Goal: Transaction & Acquisition: Purchase product/service

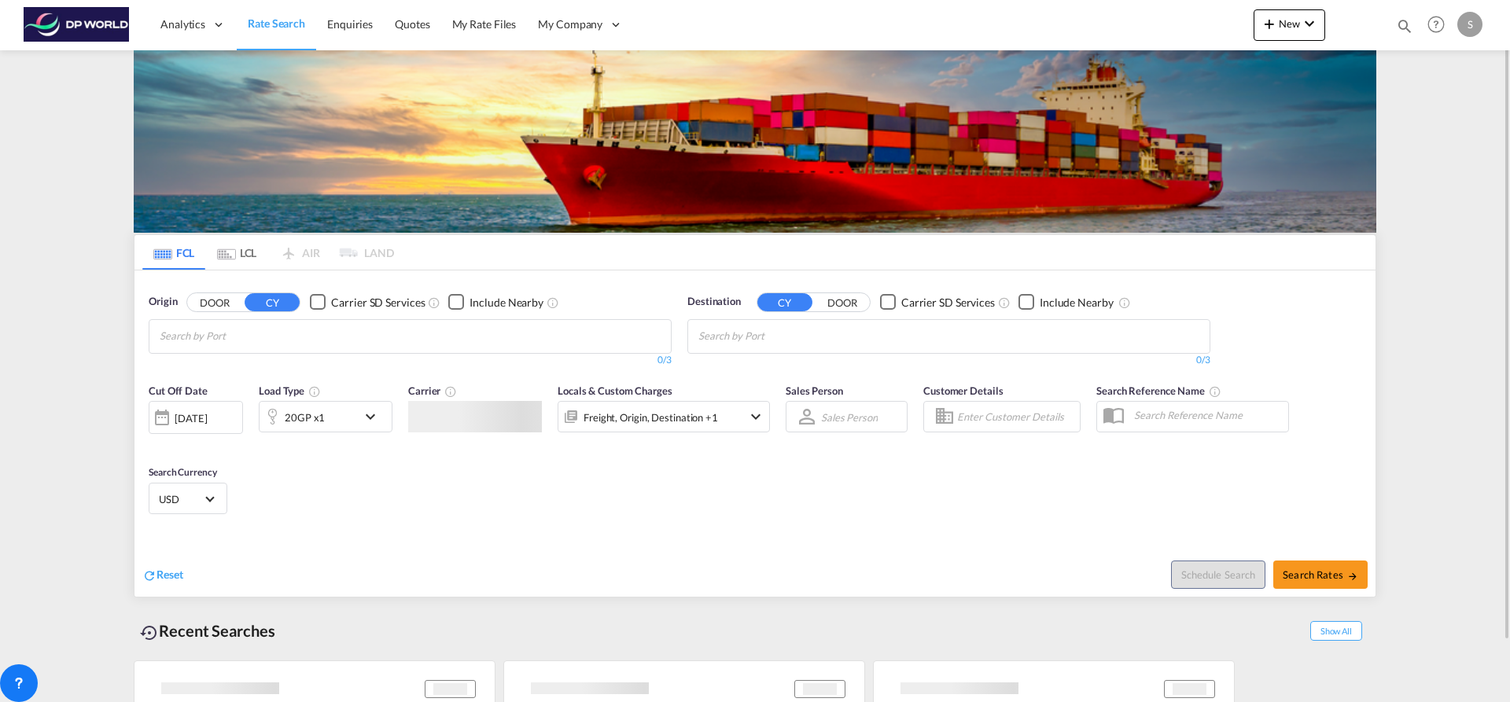
click at [211, 340] on input "Chips input." at bounding box center [234, 336] width 149 height 25
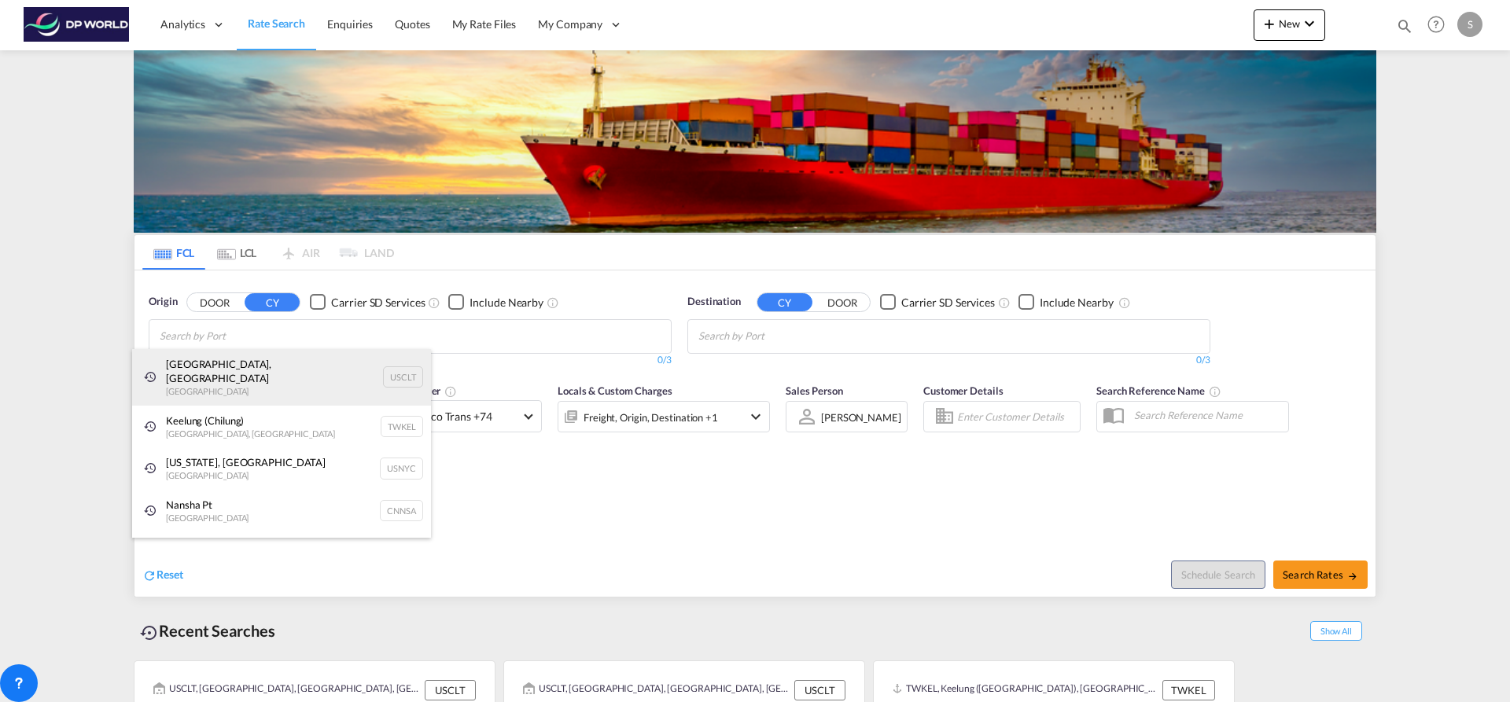
click at [269, 363] on div "[GEOGRAPHIC_DATA], [GEOGRAPHIC_DATA] United States USCLT" at bounding box center [281, 377] width 299 height 57
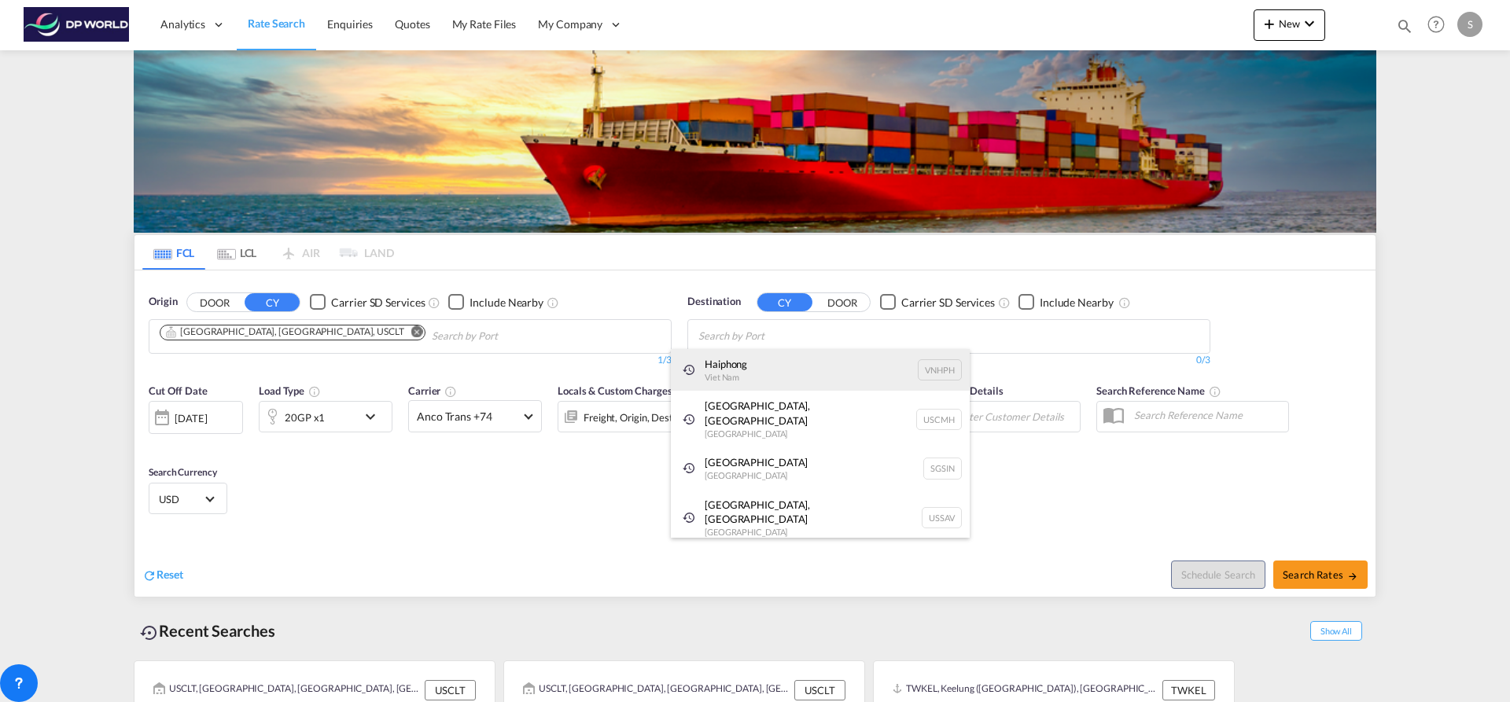
click at [767, 374] on div "Haiphong Viet Nam VNHPH" at bounding box center [820, 370] width 299 height 42
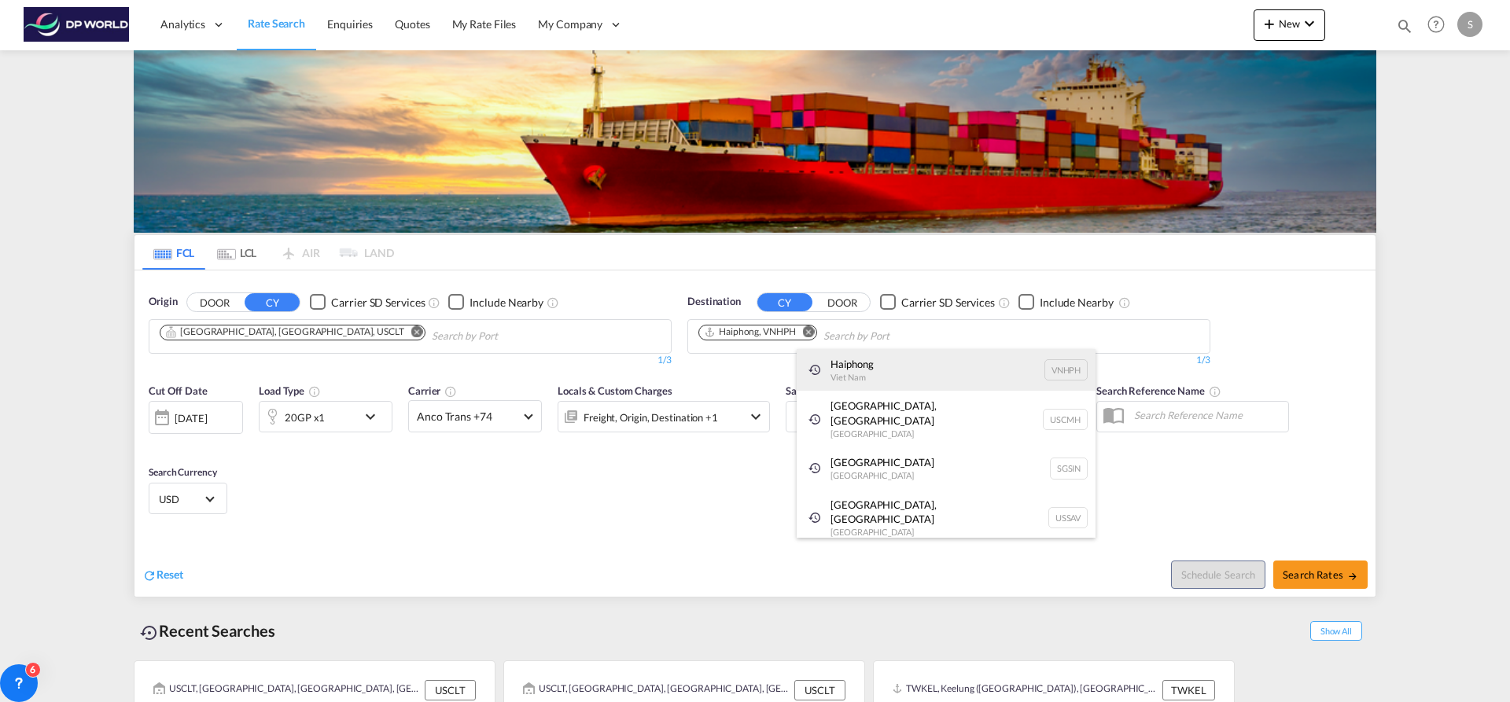
click at [896, 365] on div "Haiphong Viet Nam VNHPH" at bounding box center [946, 370] width 299 height 42
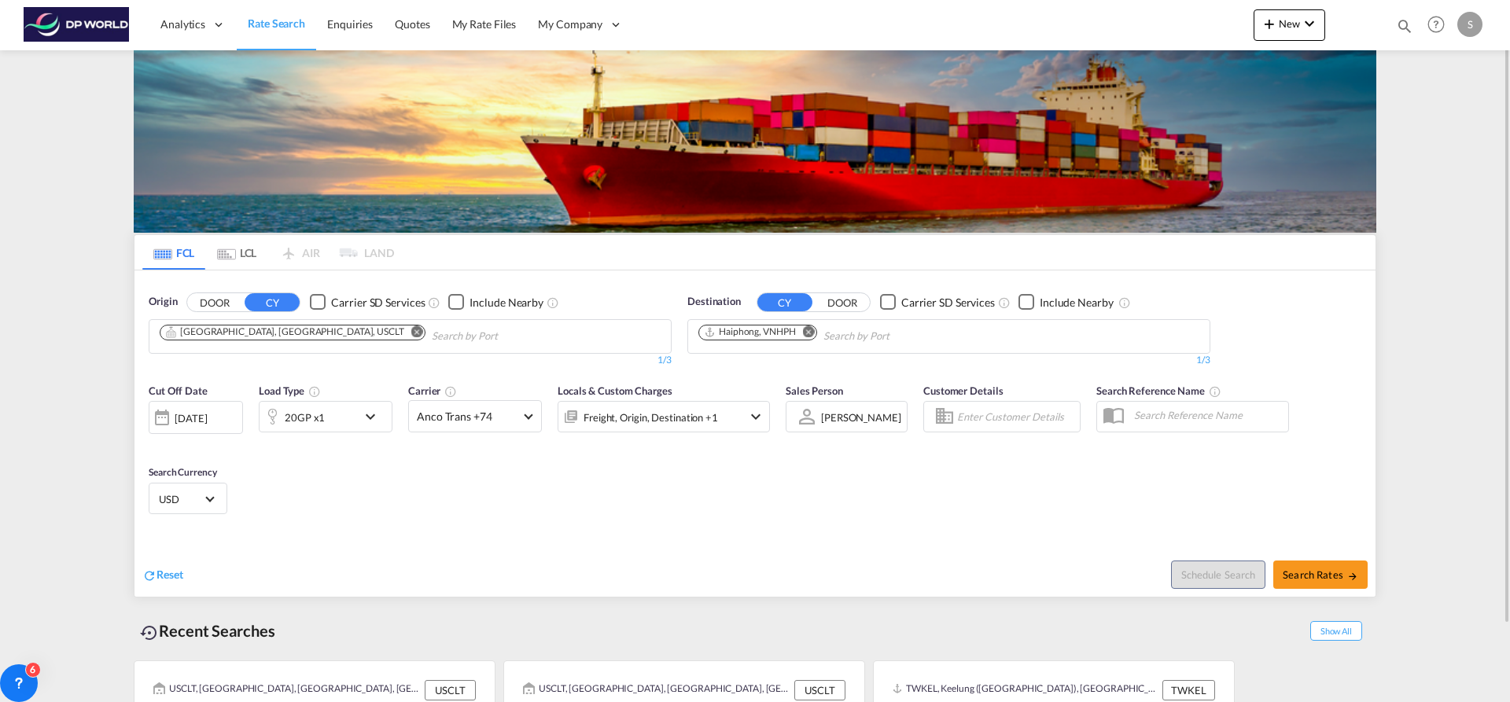
click at [356, 414] on div "20GP x1" at bounding box center [309, 416] width 98 height 31
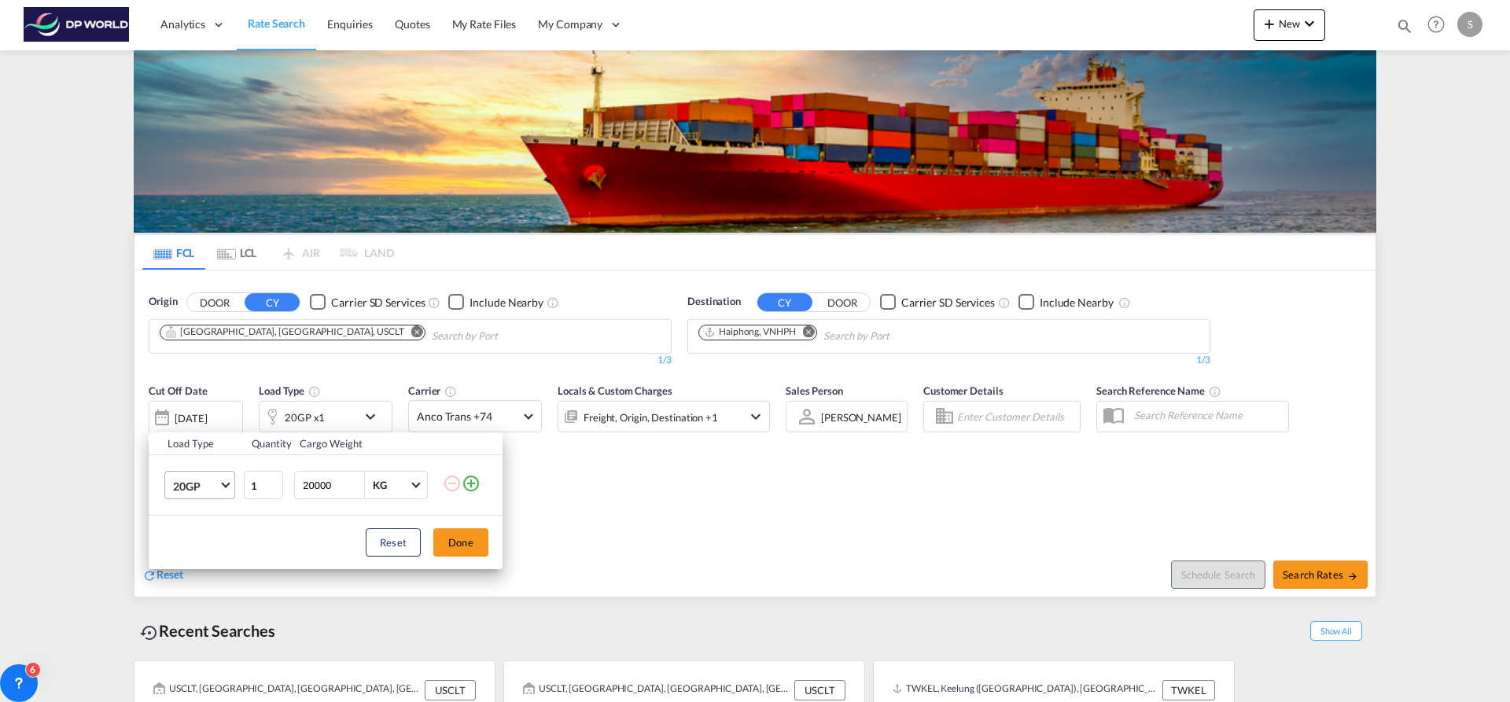
click at [227, 485] on span "Choose: \a20GP" at bounding box center [225, 484] width 9 height 9
click at [213, 561] on md-option "40HC" at bounding box center [213, 562] width 107 height 38
click at [479, 541] on button "Done" at bounding box center [460, 543] width 55 height 28
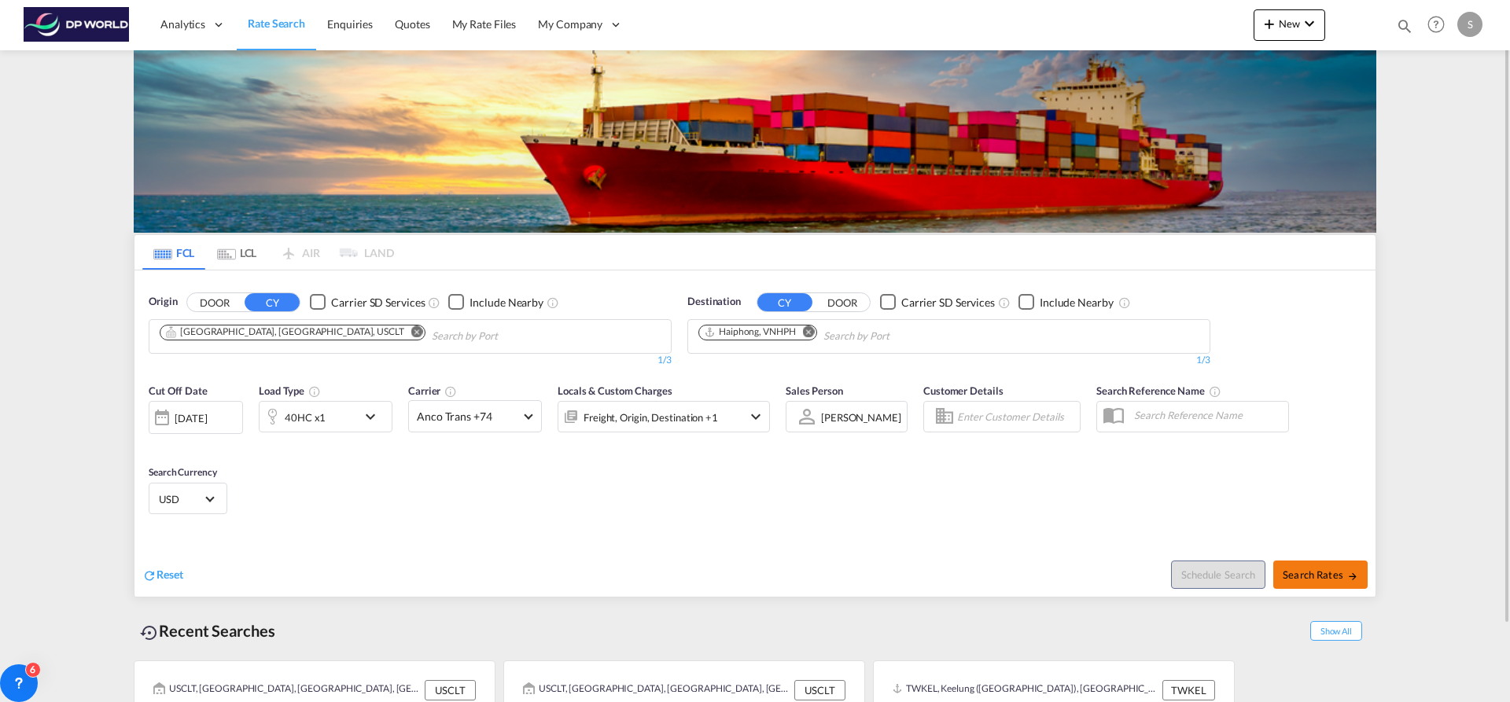
click at [1286, 567] on button "Search Rates" at bounding box center [1320, 575] width 94 height 28
type input "USCLT to VNHPH / [DATE]"
